Goal: Task Accomplishment & Management: Complete application form

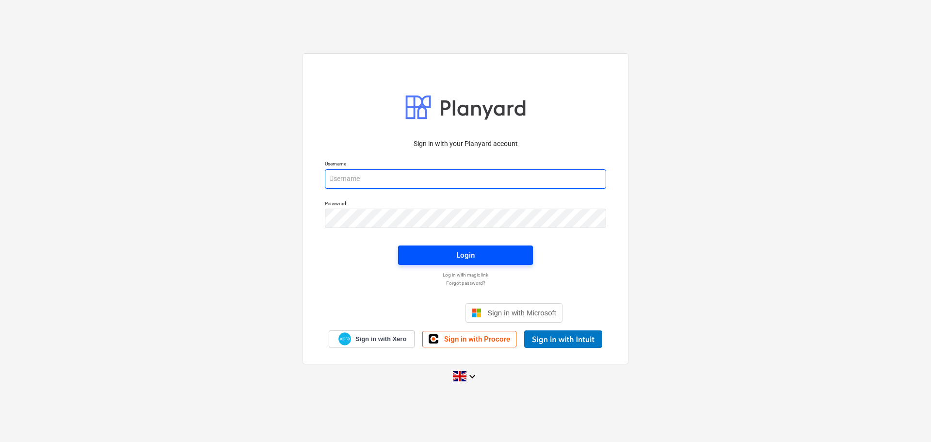
type input "daniela.foote@galileoempower.uk"
click at [473, 259] on div "Login" at bounding box center [465, 255] width 18 height 13
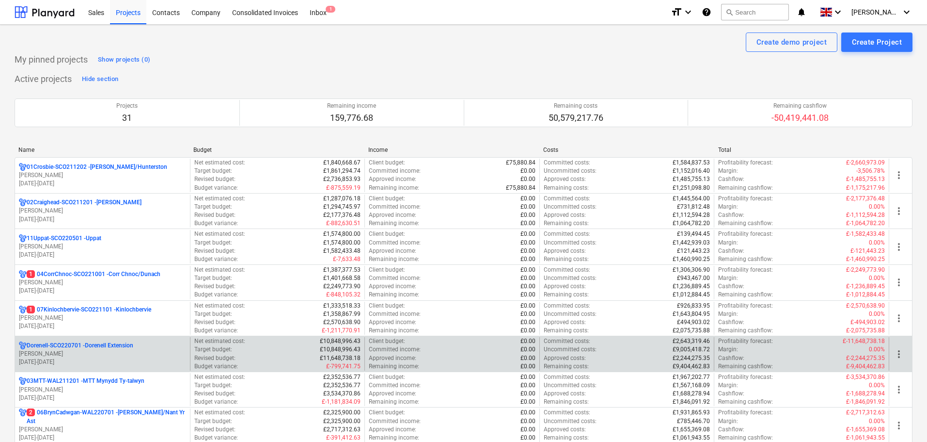
scroll to position [48, 0]
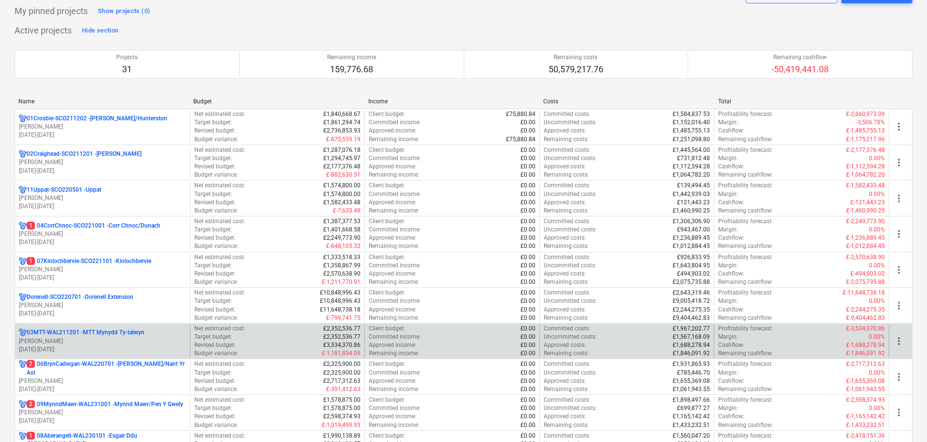
click at [69, 331] on p "03MTT-WAL211201 - MTT Mynydd Ty-[GEOGRAPHIC_DATA]" at bounding box center [86, 332] width 118 height 8
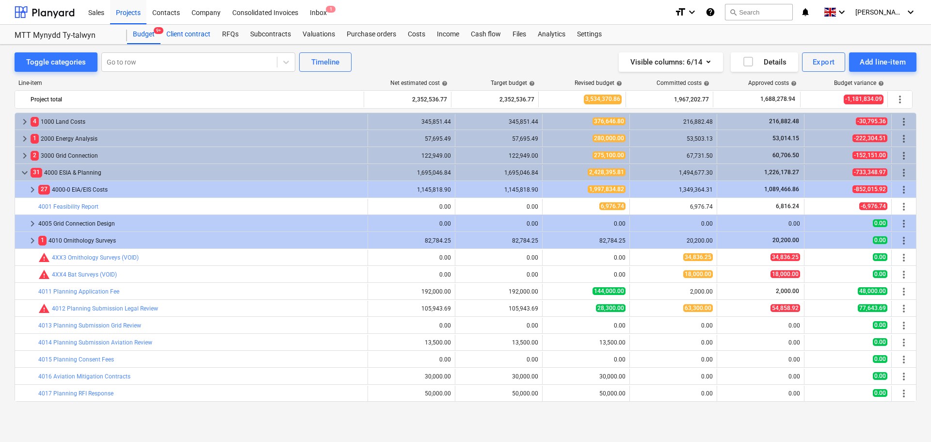
click at [185, 31] on div "Client contract" at bounding box center [188, 34] width 56 height 19
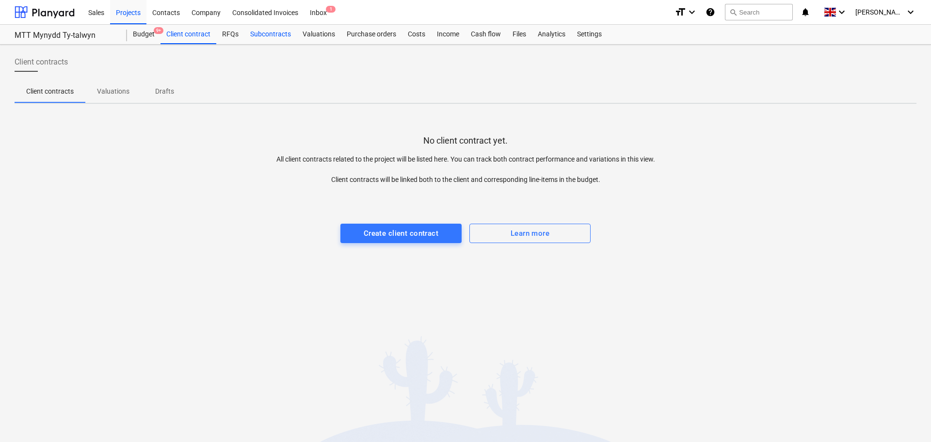
click at [261, 32] on div "Subcontracts" at bounding box center [270, 34] width 52 height 19
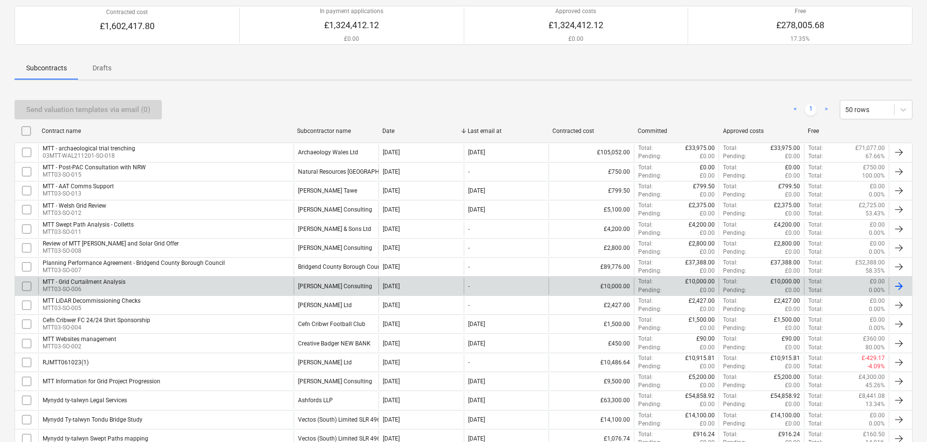
scroll to position [184, 0]
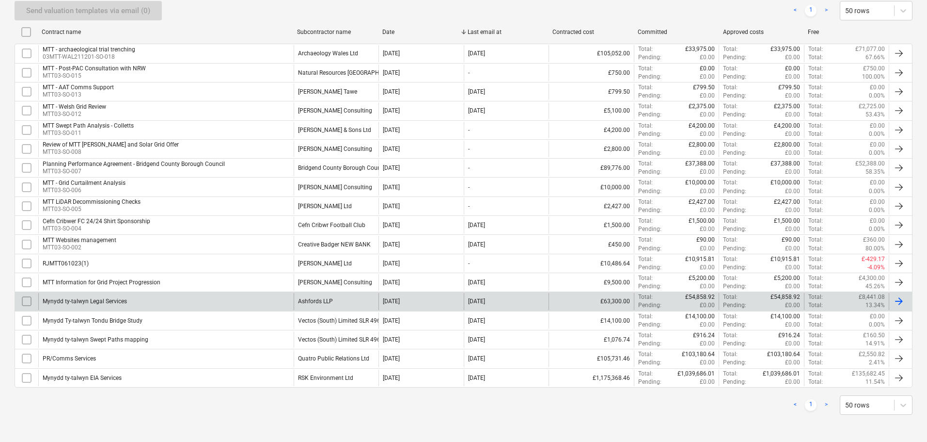
click at [115, 298] on div "Mynydd ty-talwyn Legal Services" at bounding box center [85, 301] width 84 height 7
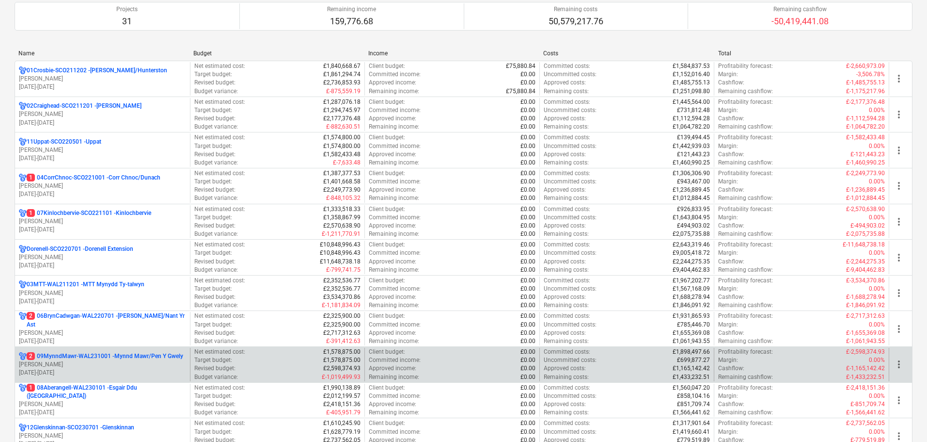
scroll to position [145, 0]
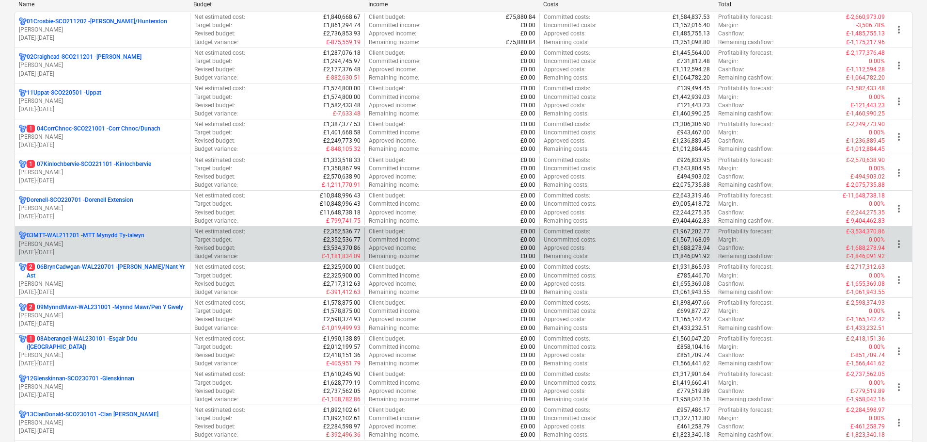
click at [68, 237] on p "03MTT-WAL211201 - MTT Mynydd Ty-[GEOGRAPHIC_DATA]" at bounding box center [86, 235] width 118 height 8
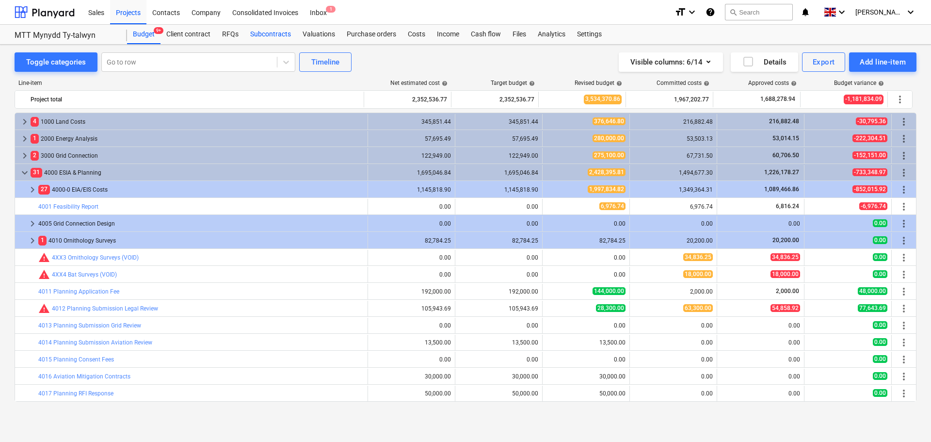
click at [277, 37] on div "Subcontracts" at bounding box center [270, 34] width 52 height 19
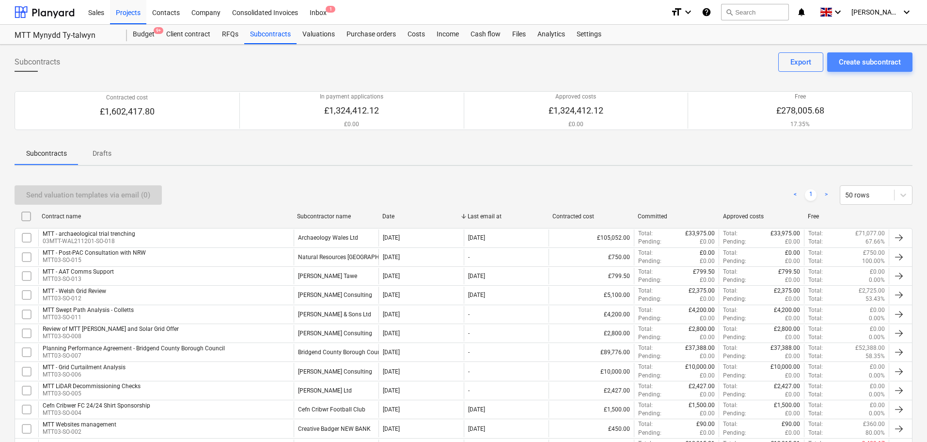
click at [875, 67] on div "Create subcontract" at bounding box center [870, 62] width 62 height 13
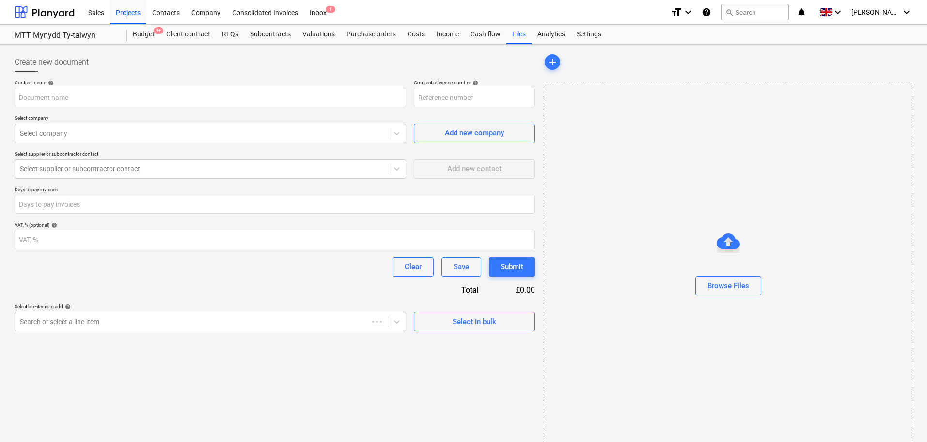
type input "03MTT-WAL211201-SO-019"
click at [144, 99] on input "text" at bounding box center [211, 97] width 392 height 19
type input "Wintering Bird Survey 25/26"
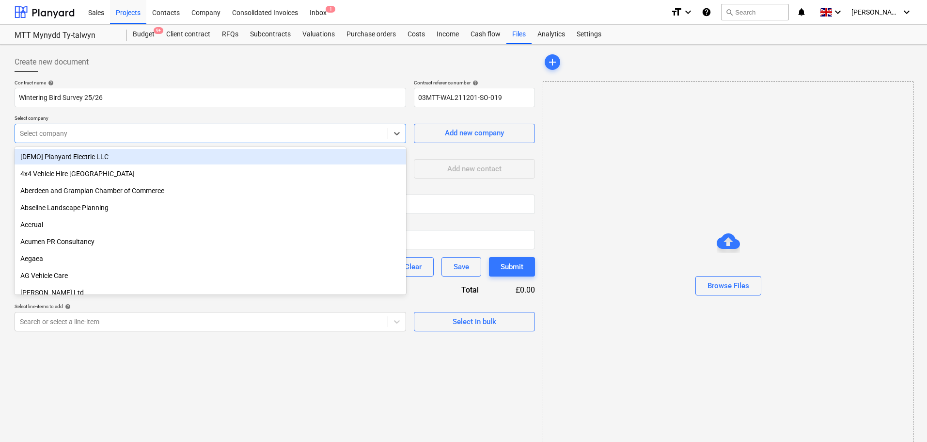
click at [145, 137] on div at bounding box center [201, 133] width 363 height 10
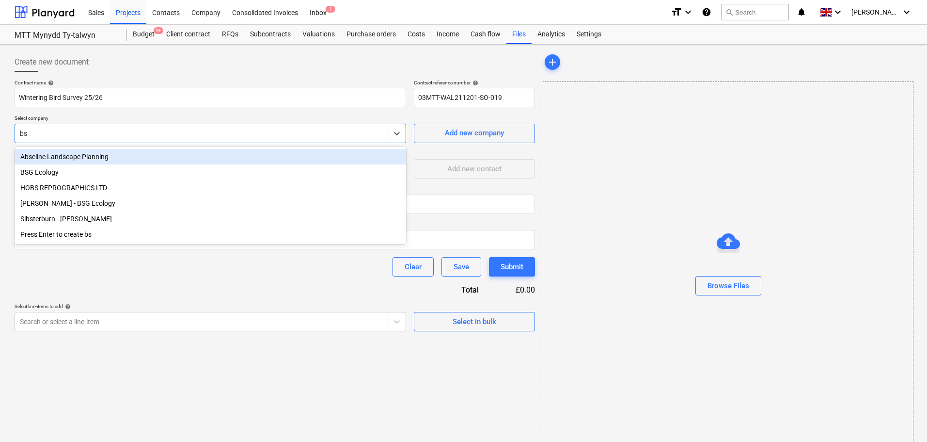
type input "bsg"
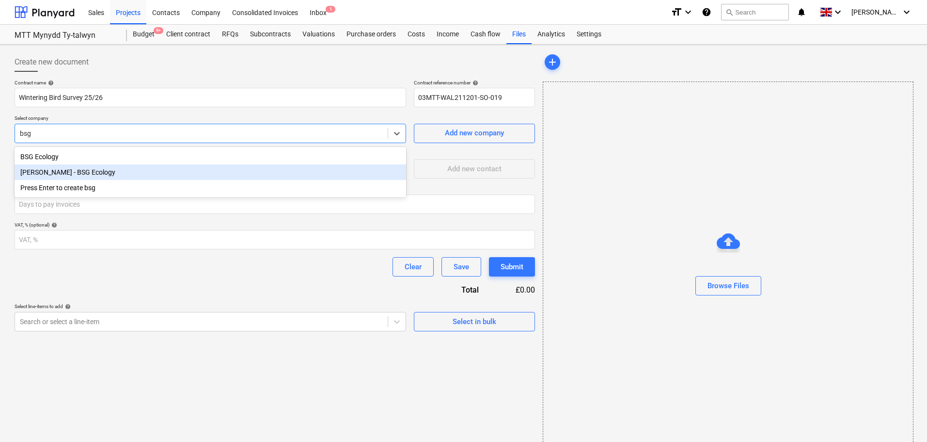
click at [143, 171] on div "[PERSON_NAME] - BSG Ecology" at bounding box center [211, 172] width 392 height 16
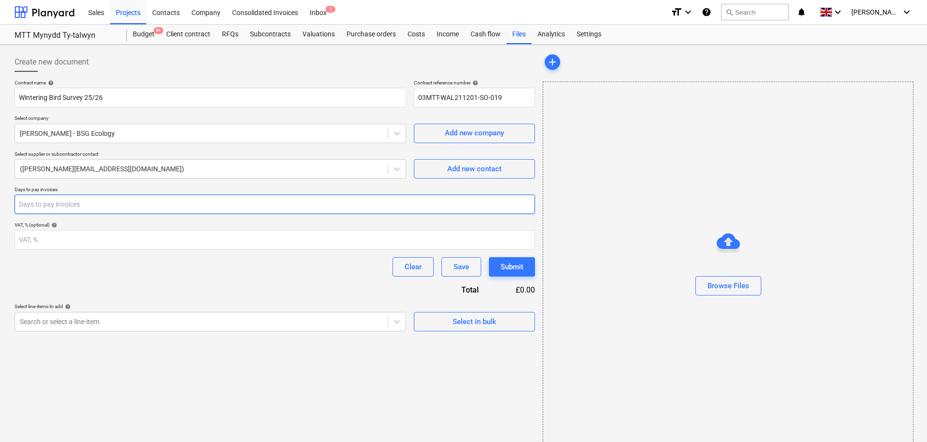
click at [140, 205] on input "number" at bounding box center [275, 203] width 521 height 19
type input "30"
click at [184, 261] on div "Clear Save Submit" at bounding box center [275, 266] width 521 height 19
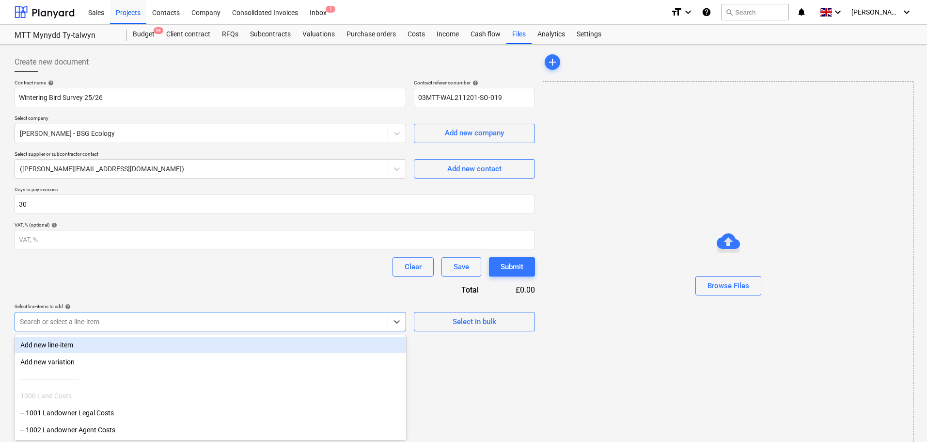
click at [366, 324] on body "Sales Projects Contacts Company Consolidated Invoices Inbox 1 format_size keybo…" at bounding box center [463, 221] width 927 height 442
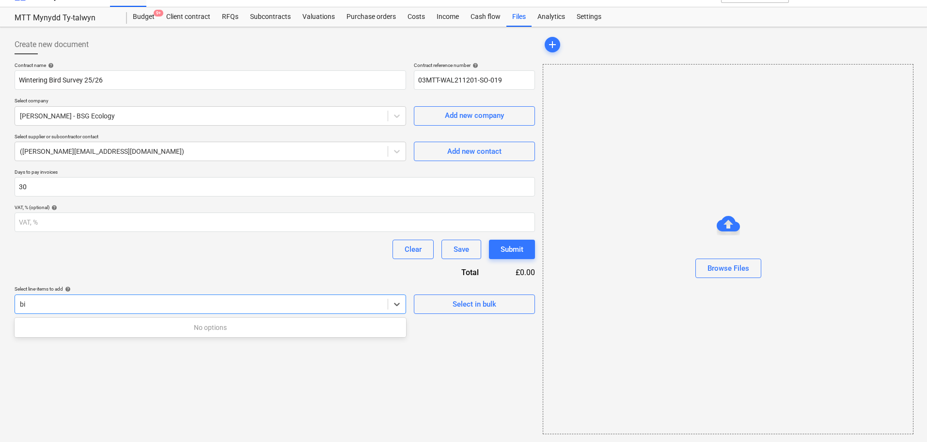
type input "b"
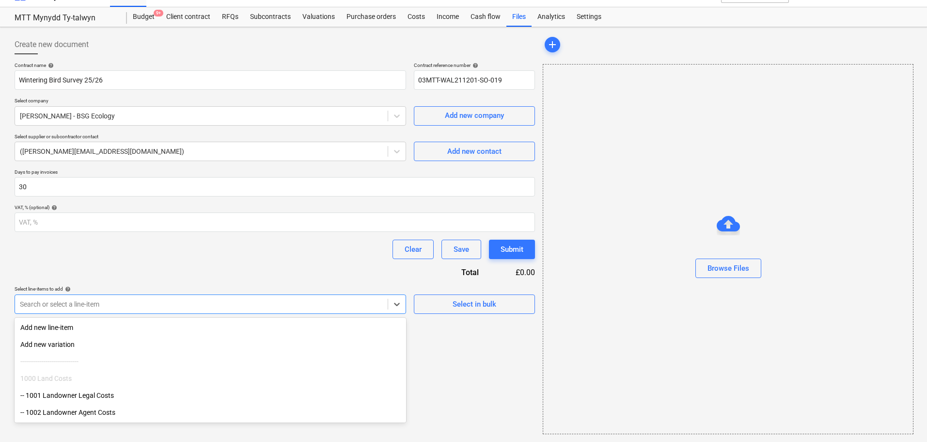
type input "n"
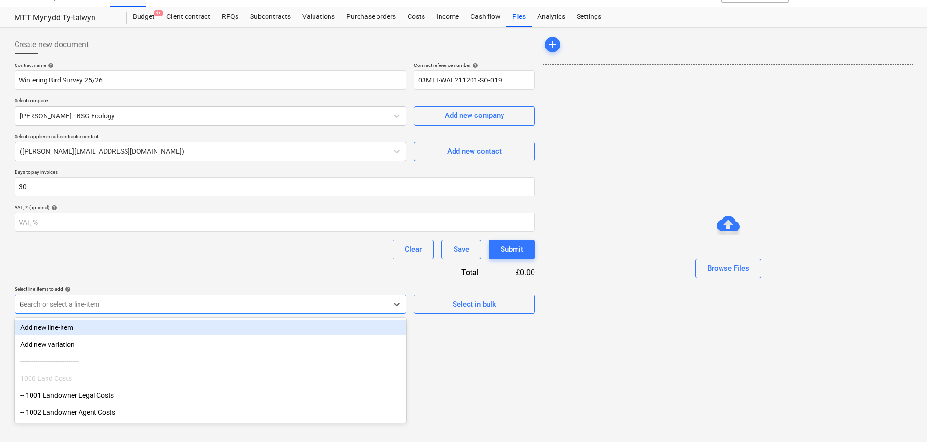
type input "orn"
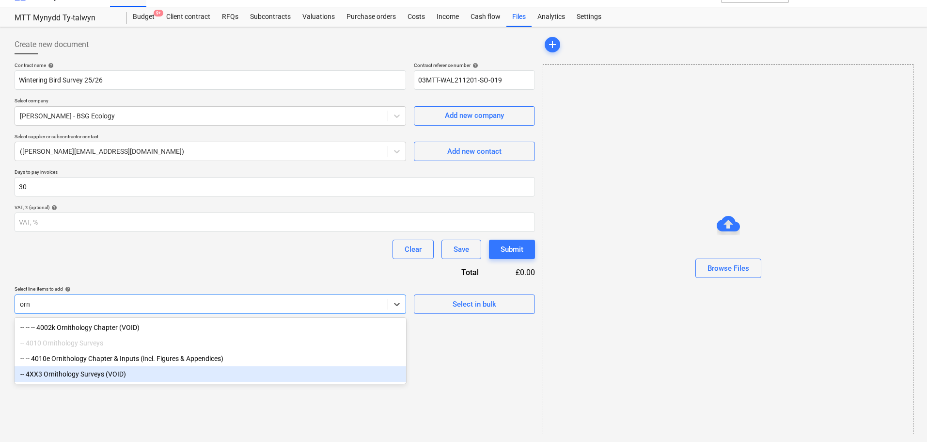
click at [193, 378] on div "-- 4XX3 Ornithology Surveys (VOID)" at bounding box center [211, 374] width 392 height 16
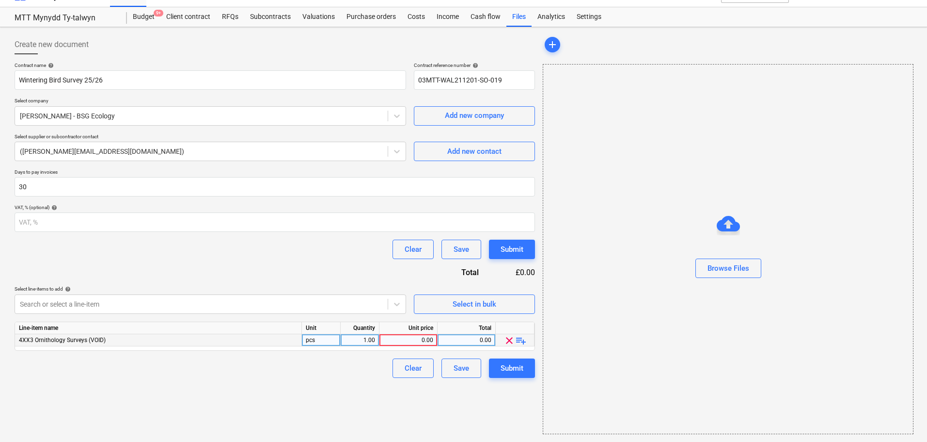
click at [410, 338] on div "0.00" at bounding box center [408, 340] width 50 height 12
type input "11285"
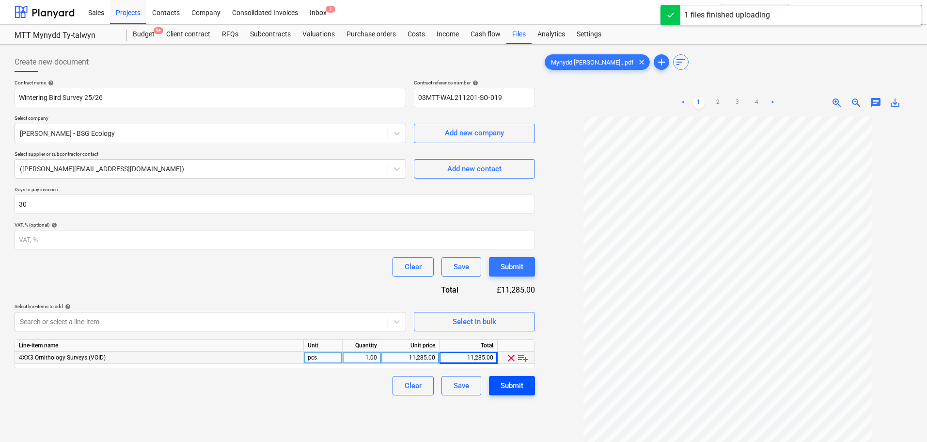
click at [519, 388] on div "Submit" at bounding box center [512, 385] width 23 height 13
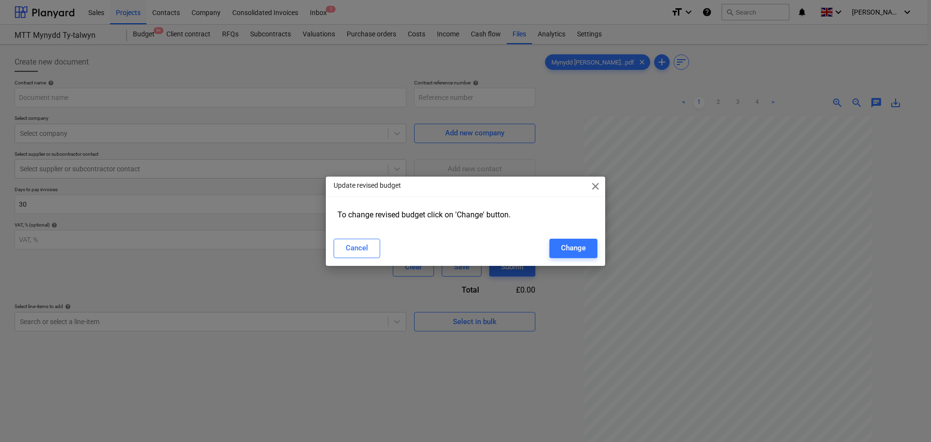
type input "03MTT-WAL211201-SO-019"
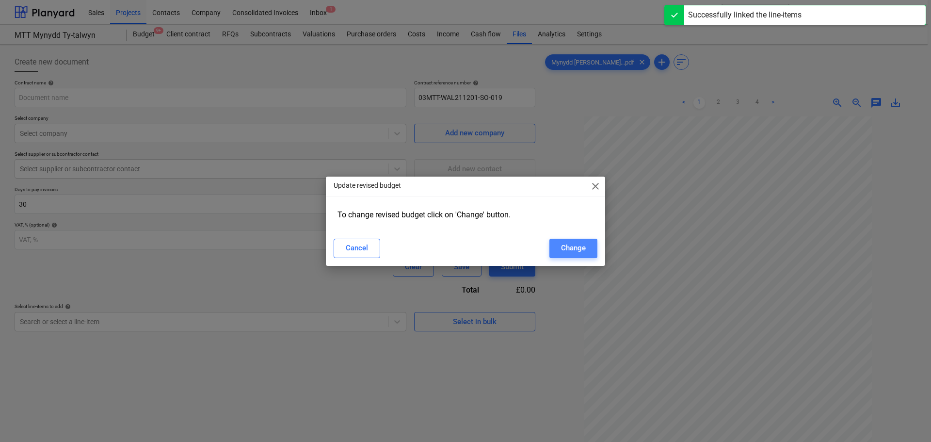
click at [564, 247] on div "Change" at bounding box center [573, 247] width 25 height 13
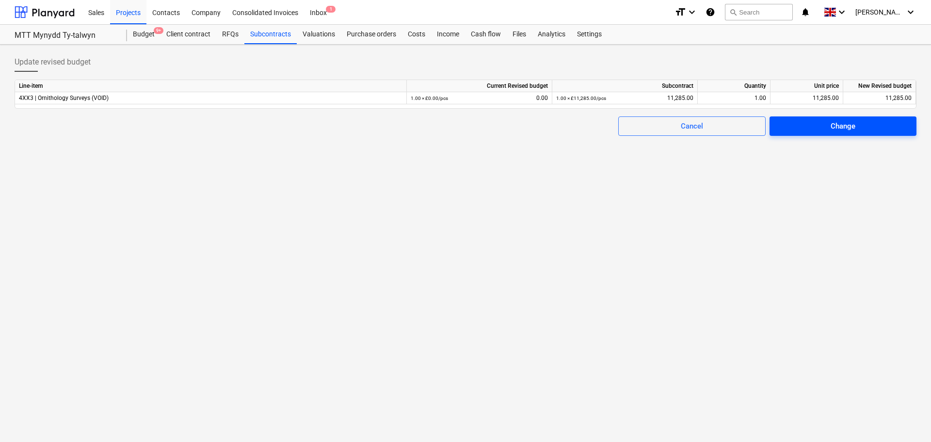
click at [842, 125] on div "Change" at bounding box center [842, 126] width 25 height 13
